Goal: Feedback & Contribution: Submit feedback/report problem

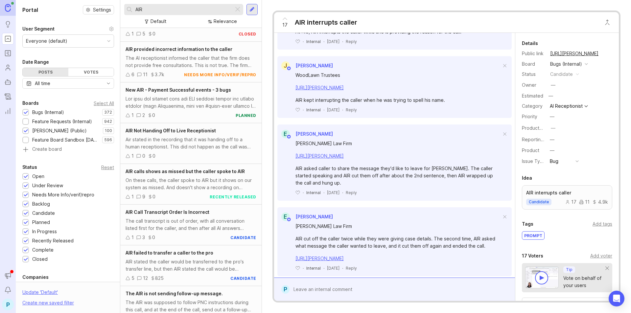
scroll to position [766, 0]
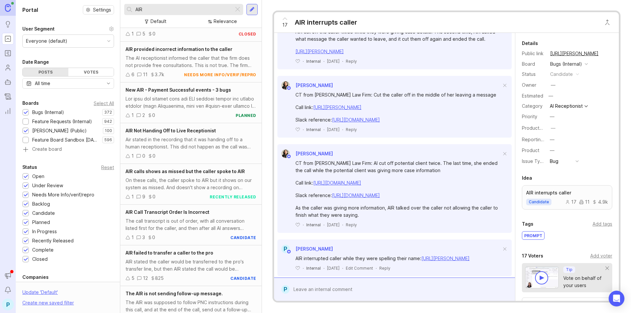
click at [339, 287] on div at bounding box center [400, 289] width 220 height 12
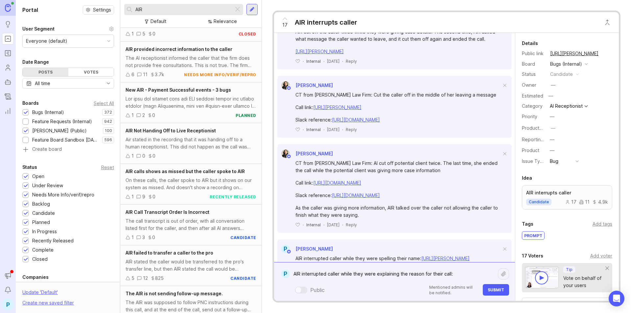
paste textarea "[URL][PERSON_NAME]"
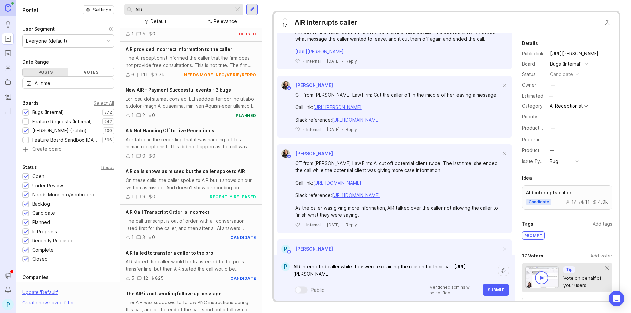
type textarea "AIR interrupted caller while they were explaining the reason for their call: [U…"
click at [492, 290] on span "Submit" at bounding box center [496, 290] width 16 height 5
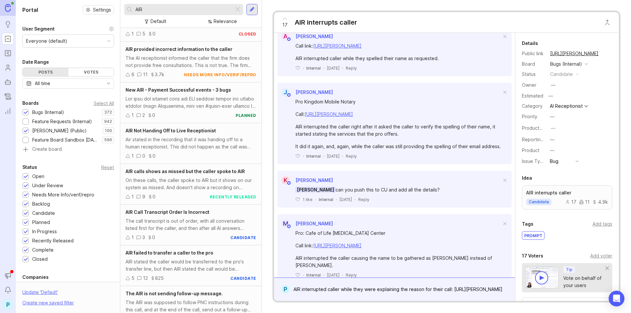
scroll to position [1145, 0]
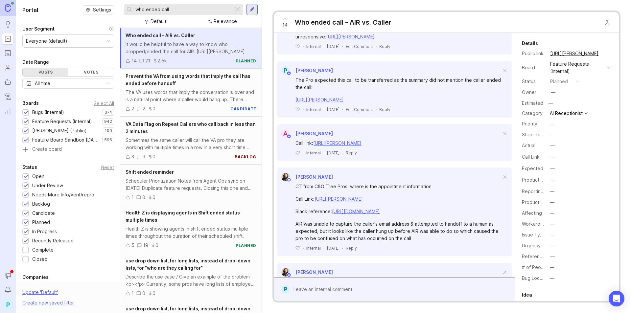
scroll to position [296, 0]
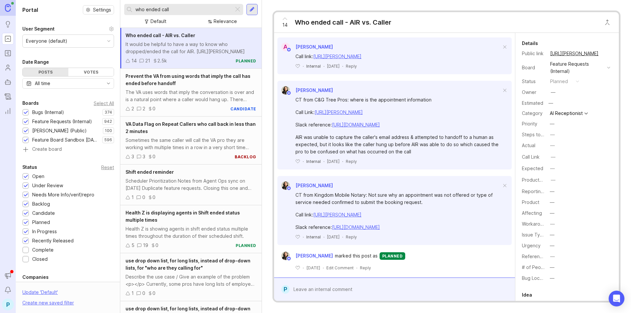
click at [349, 284] on div at bounding box center [400, 289] width 220 height 12
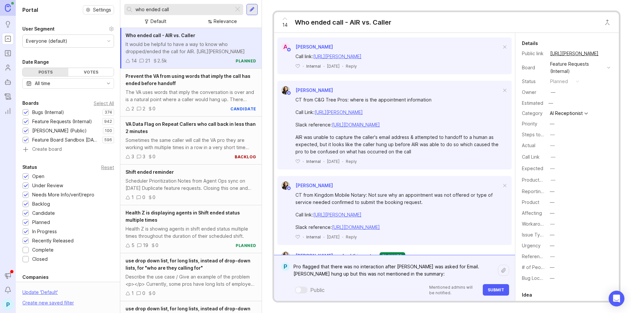
paste textarea "https://agent.smith.ai/agent/call/CA1874292efc28df8936094a40773f162d/"
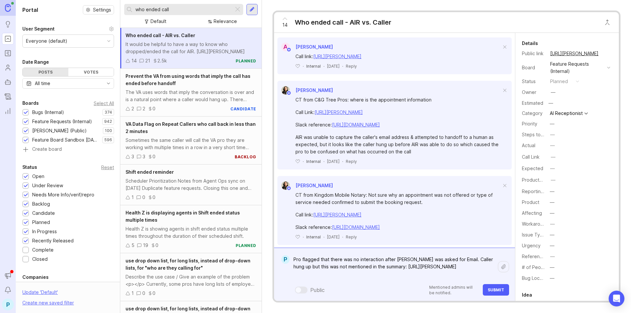
type textarea "Pro flagged that there was no interaction after caller was asked for Email. Cal…"
click at [504, 292] on span "Submit" at bounding box center [496, 290] width 16 height 5
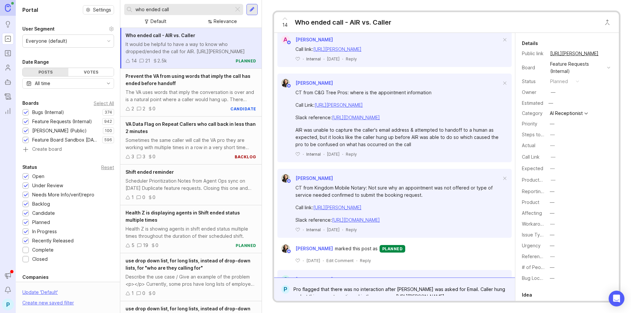
scroll to position [508, 0]
